Goal: Information Seeking & Learning: Check status

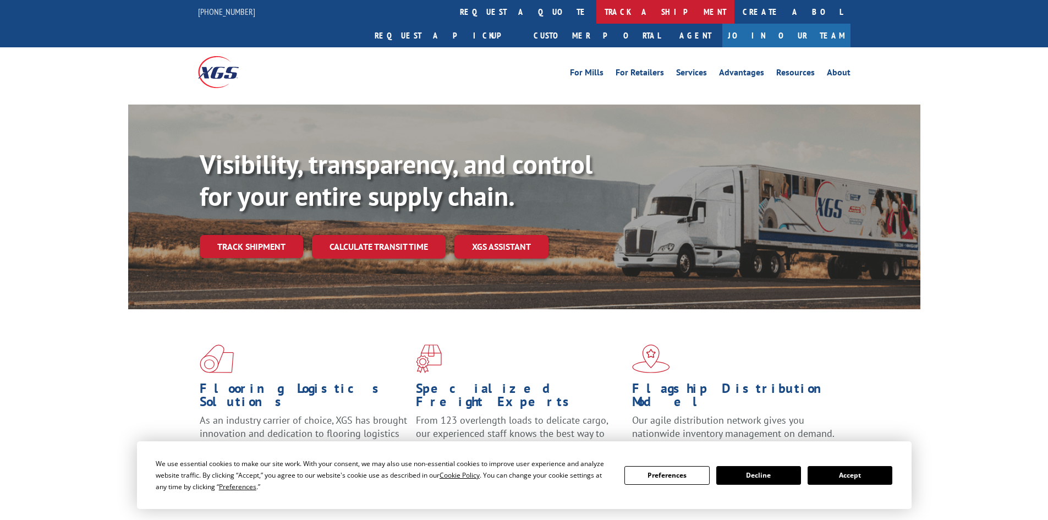
click at [596, 12] on link "track a shipment" at bounding box center [665, 12] width 138 height 24
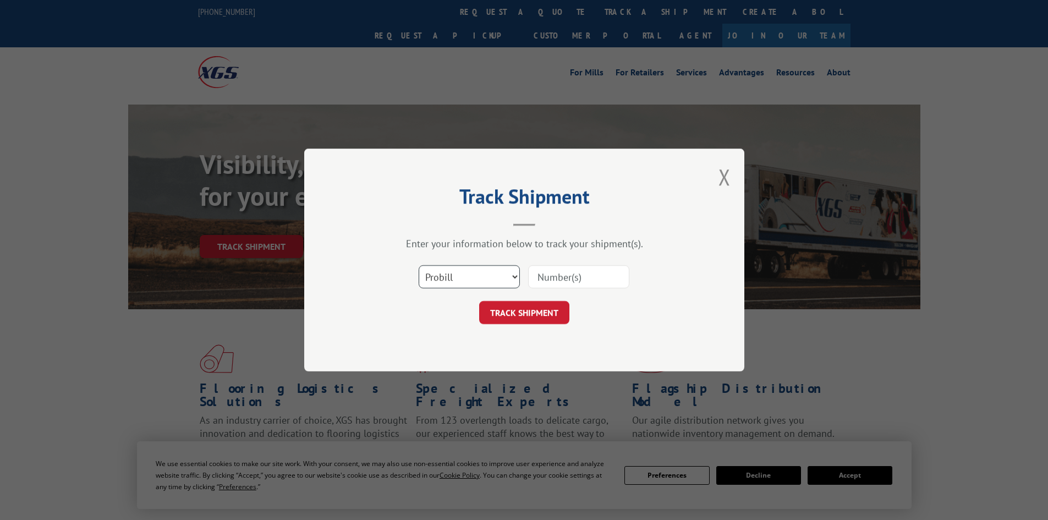
click at [488, 272] on select "Select category... Probill BOL PO" at bounding box center [469, 276] width 101 height 23
select select "bol"
click at [419, 265] on select "Select category... Probill BOL PO" at bounding box center [469, 276] width 101 height 23
click at [551, 271] on input at bounding box center [578, 276] width 101 height 23
type input "5179924"
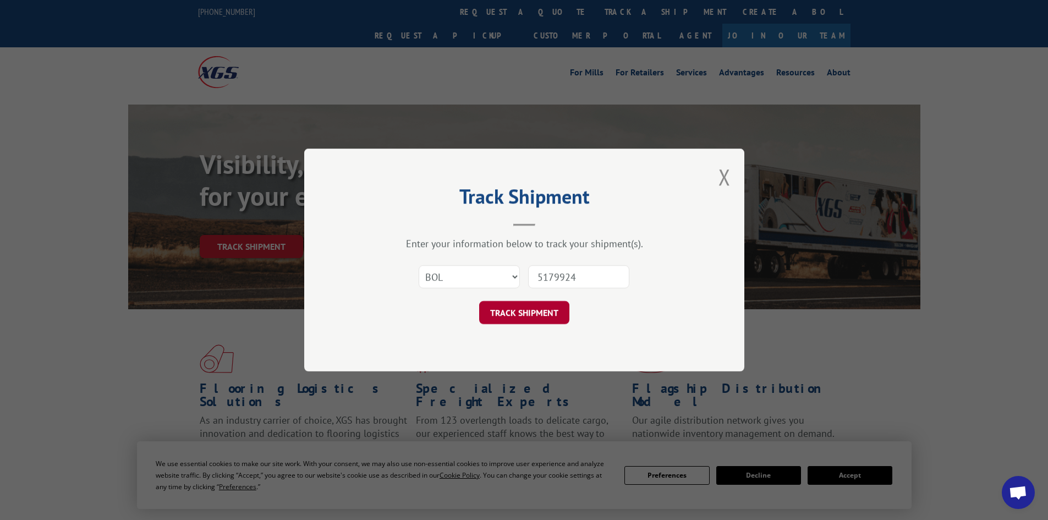
click at [511, 310] on button "TRACK SHIPMENT" at bounding box center [524, 312] width 90 height 23
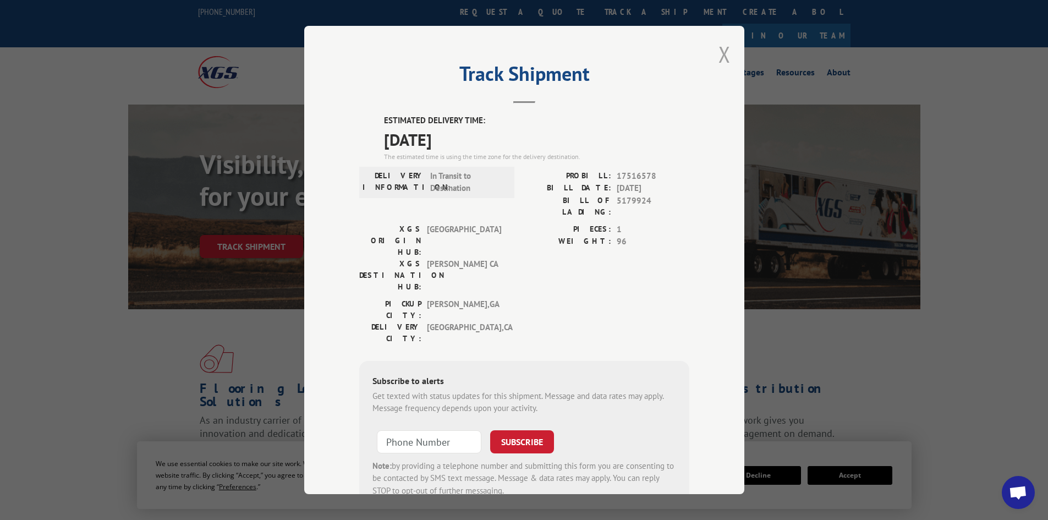
click at [721, 55] on button "Close modal" at bounding box center [725, 54] width 12 height 29
